Goal: Task Accomplishment & Management: Use online tool/utility

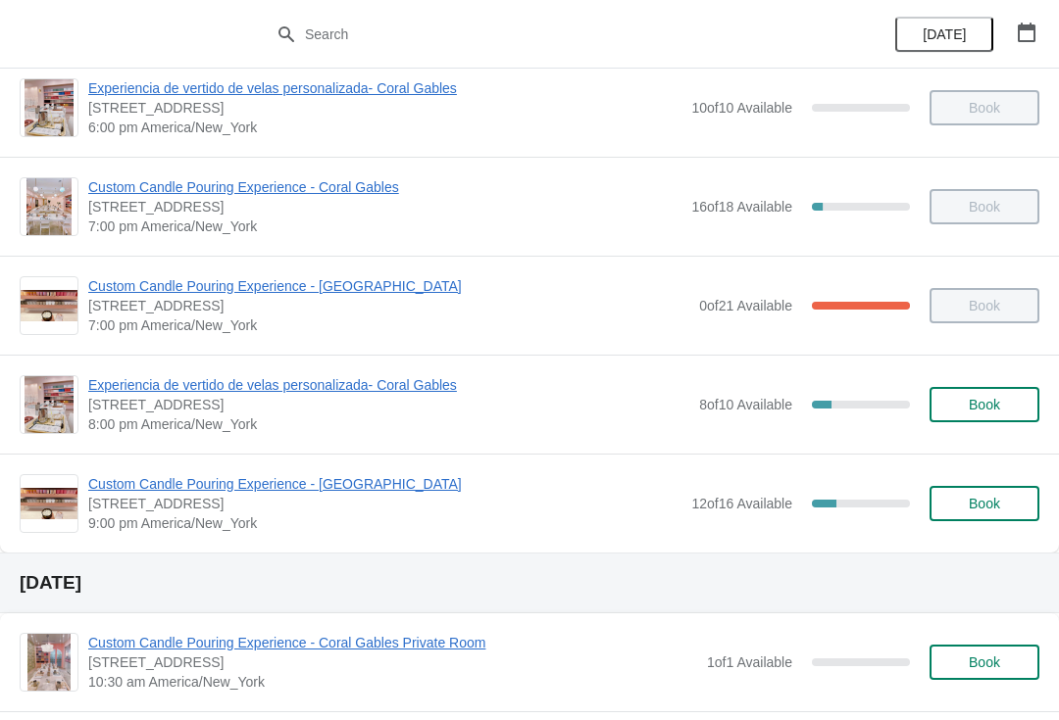
scroll to position [1214, 0]
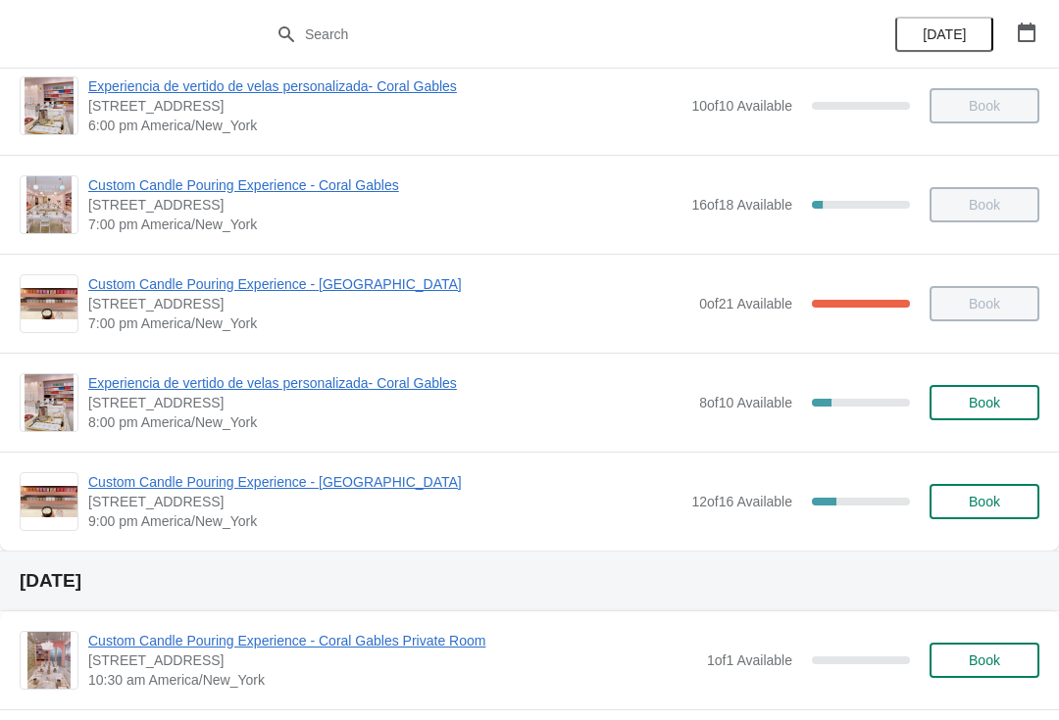
click at [120, 391] on span "Experiencia de vertido de velas personalizada- Coral Gables" at bounding box center [388, 383] width 601 height 20
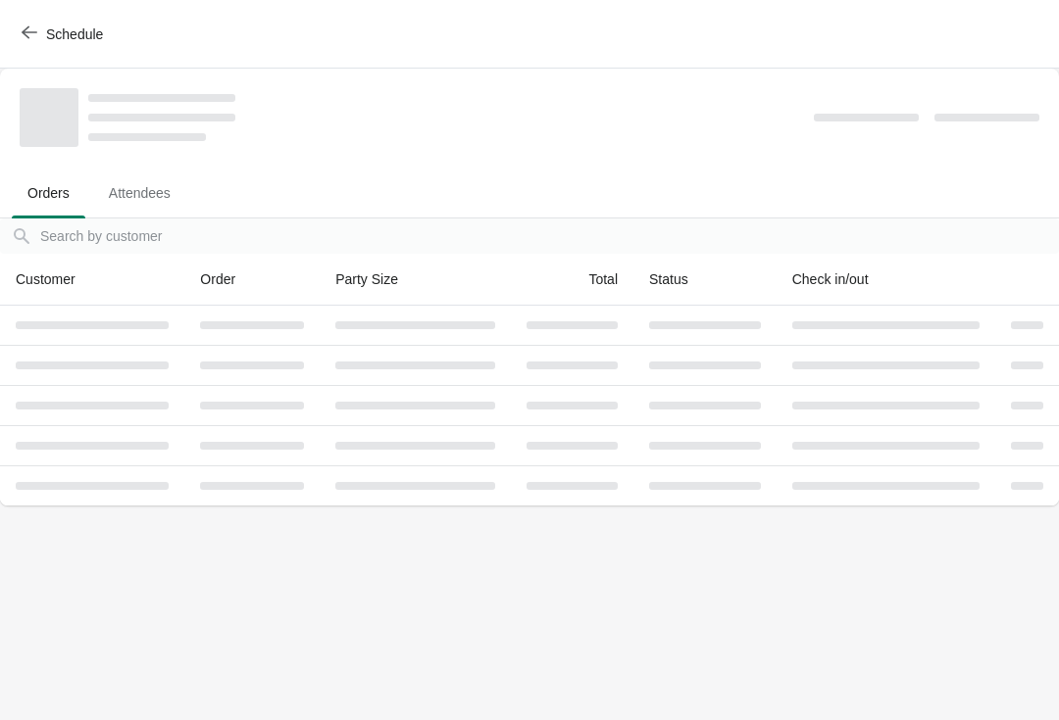
scroll to position [0, 0]
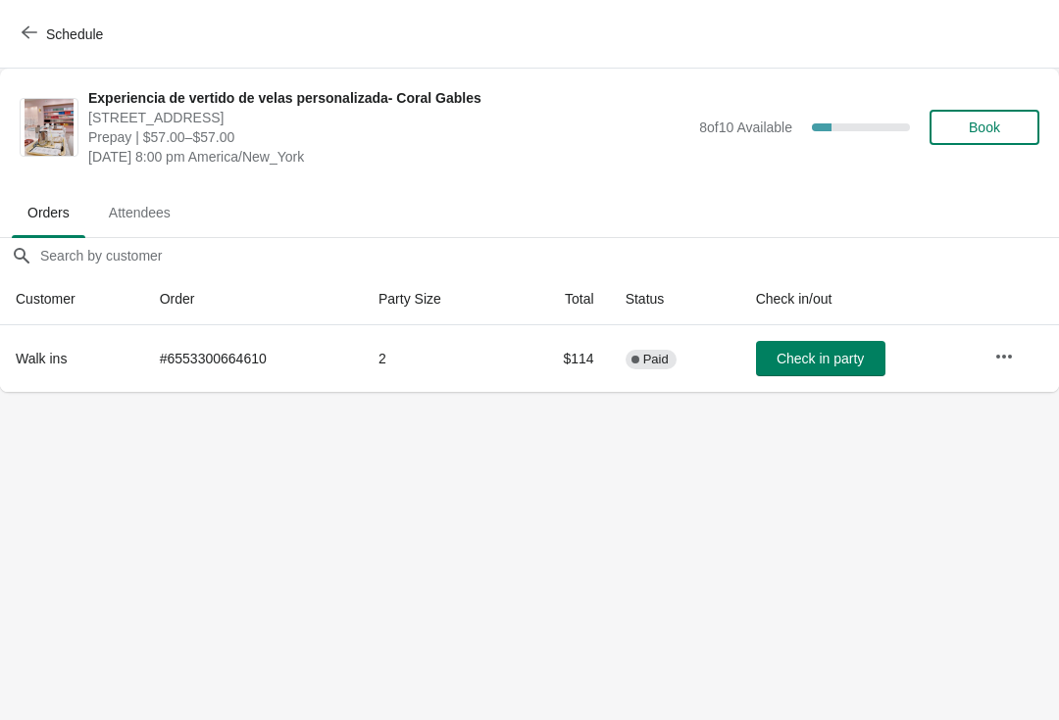
click at [812, 346] on button "Check in party" at bounding box center [820, 358] width 129 height 35
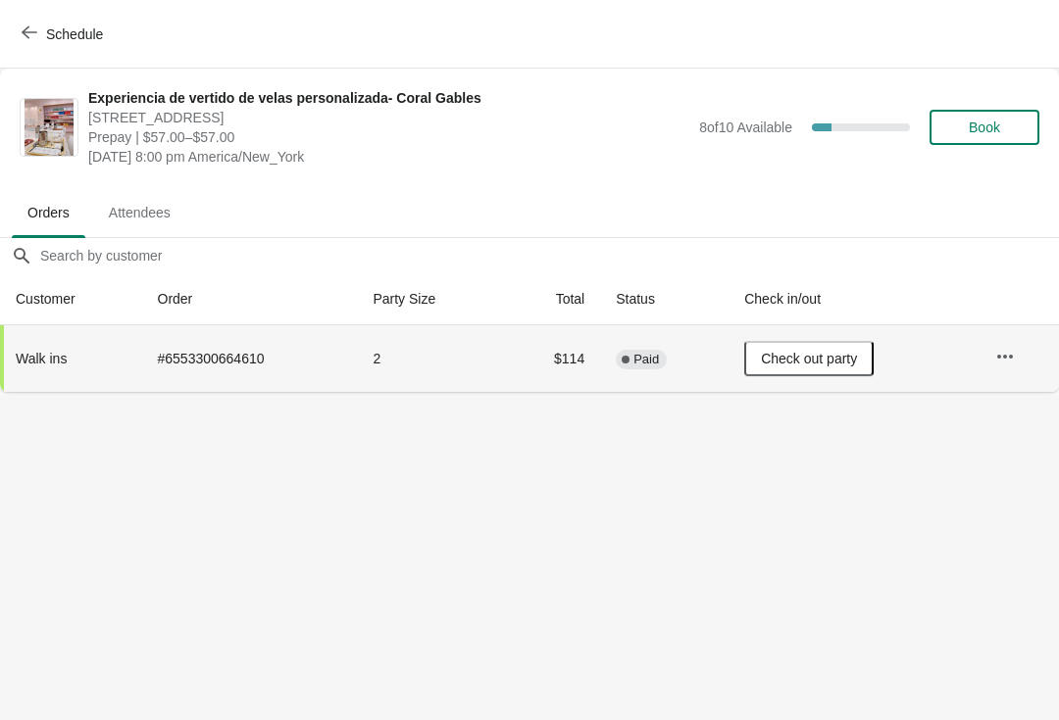
click at [36, 27] on icon "button" at bounding box center [30, 33] width 16 height 16
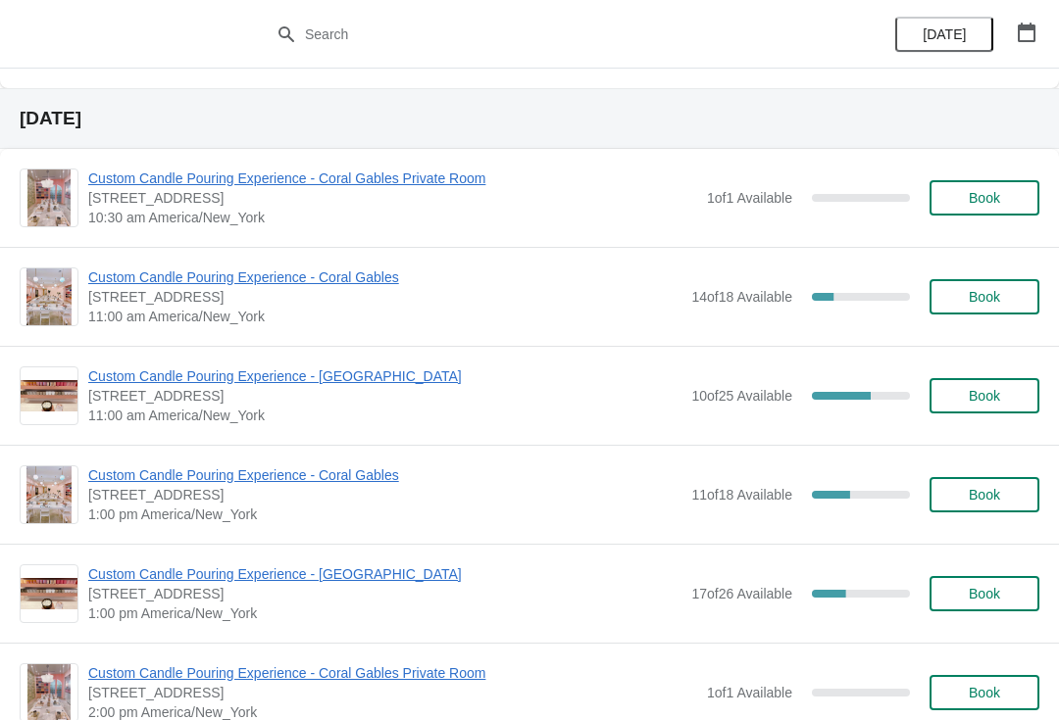
scroll to position [1668, 0]
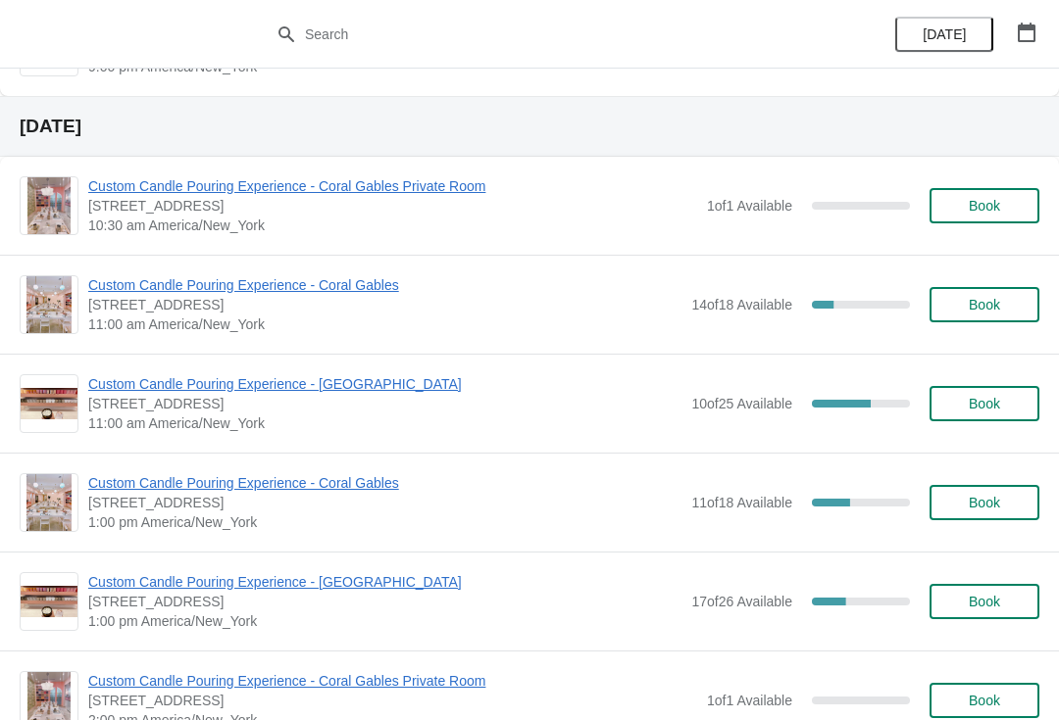
click at [112, 267] on div "Custom Candle Pouring Experience - Coral Gables 154 Giralda Avenue, Coral Gable…" at bounding box center [529, 304] width 1059 height 99
click at [133, 293] on span "Custom Candle Pouring Experience - Coral Gables" at bounding box center [384, 285] width 593 height 20
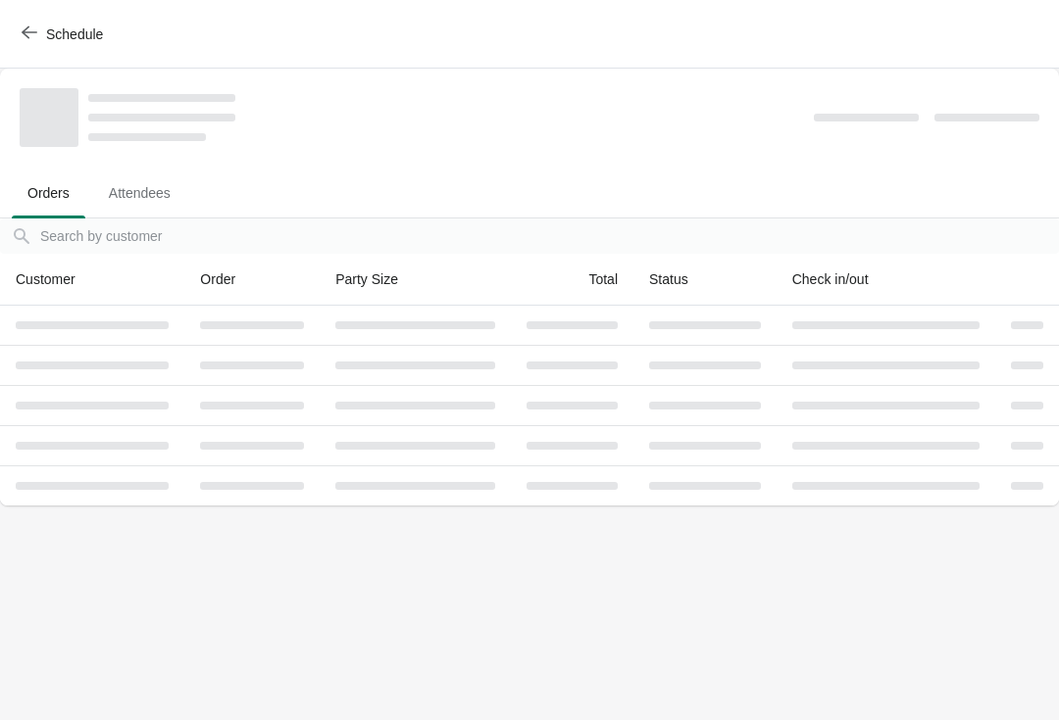
scroll to position [0, 0]
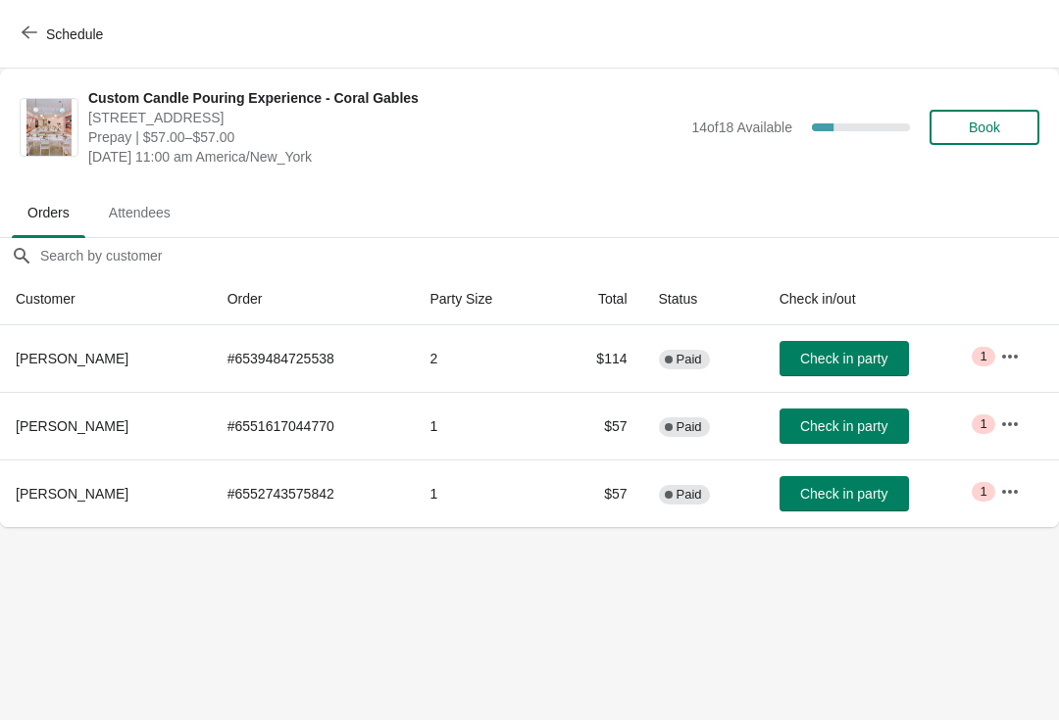
click at [11, 25] on button "Schedule" at bounding box center [64, 34] width 109 height 35
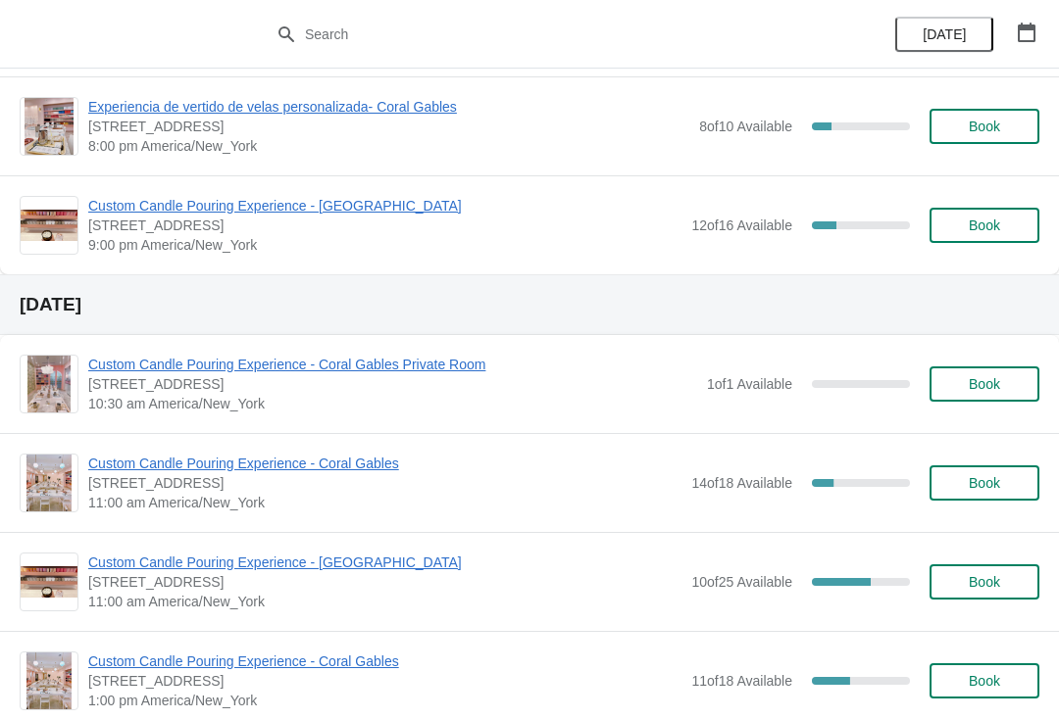
scroll to position [1516, 0]
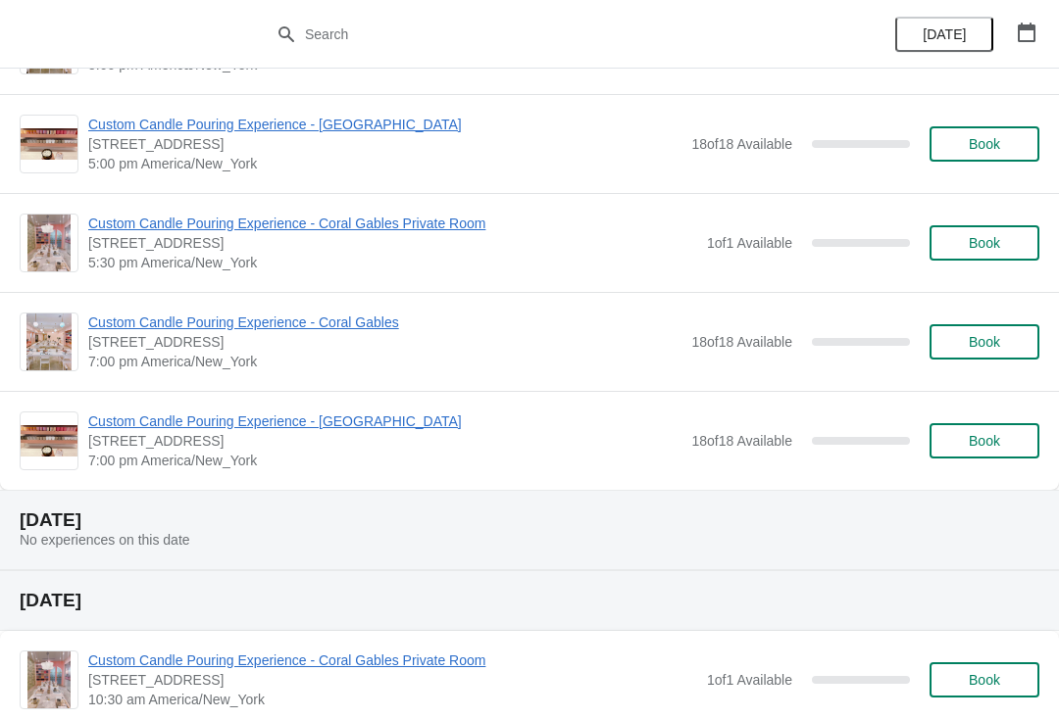
scroll to position [5601, 0]
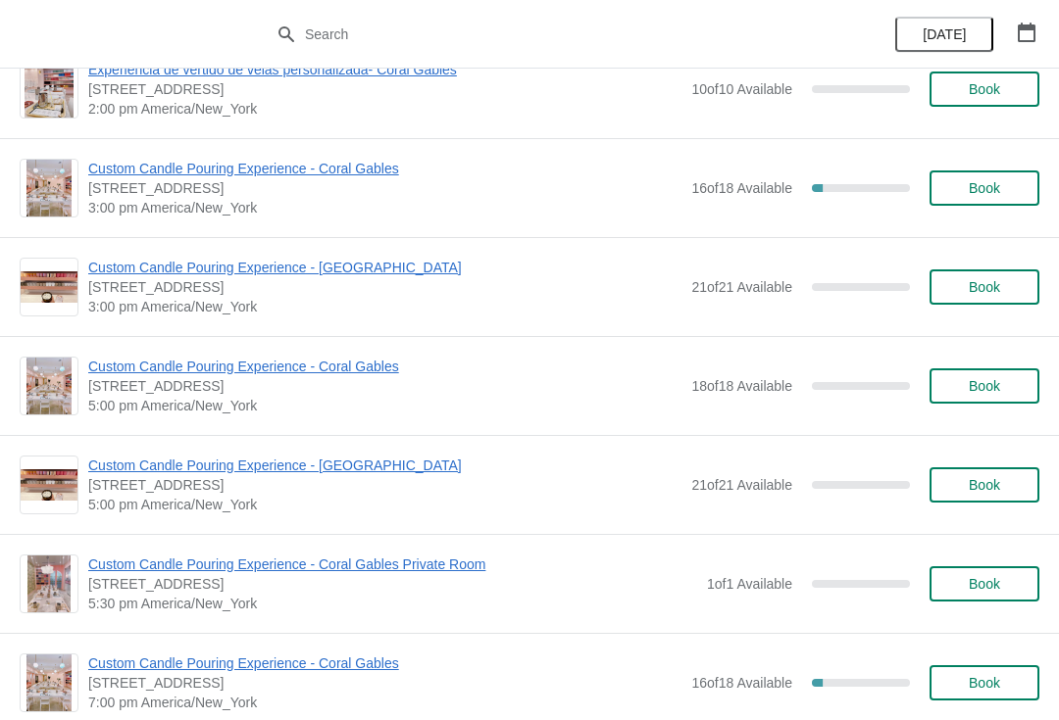
scroll to position [3925, 0]
